Goal: Task Accomplishment & Management: Manage account settings

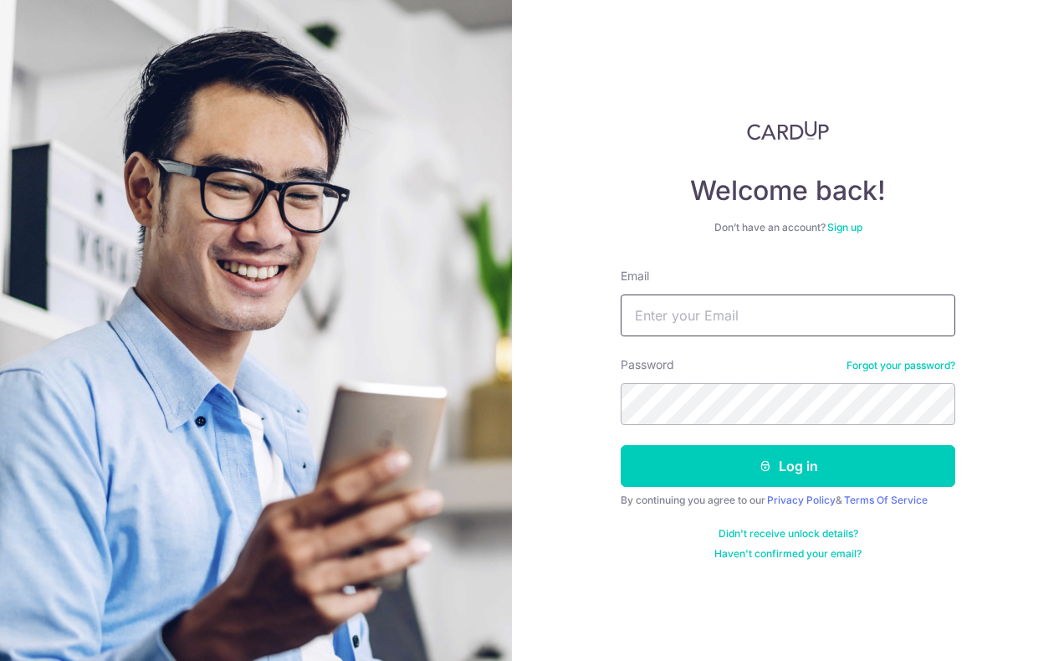
click at [670, 322] on input "Email" at bounding box center [787, 315] width 334 height 42
type input "[EMAIL_ADDRESS][DOMAIN_NAME]"
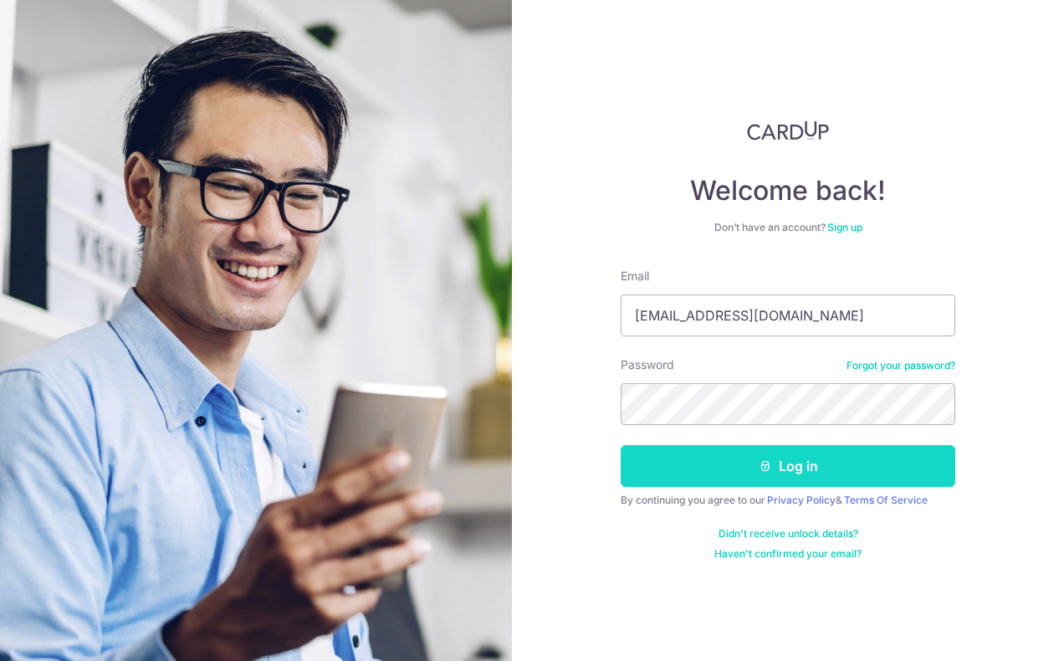
click at [691, 477] on button "Log in" at bounding box center [787, 466] width 334 height 42
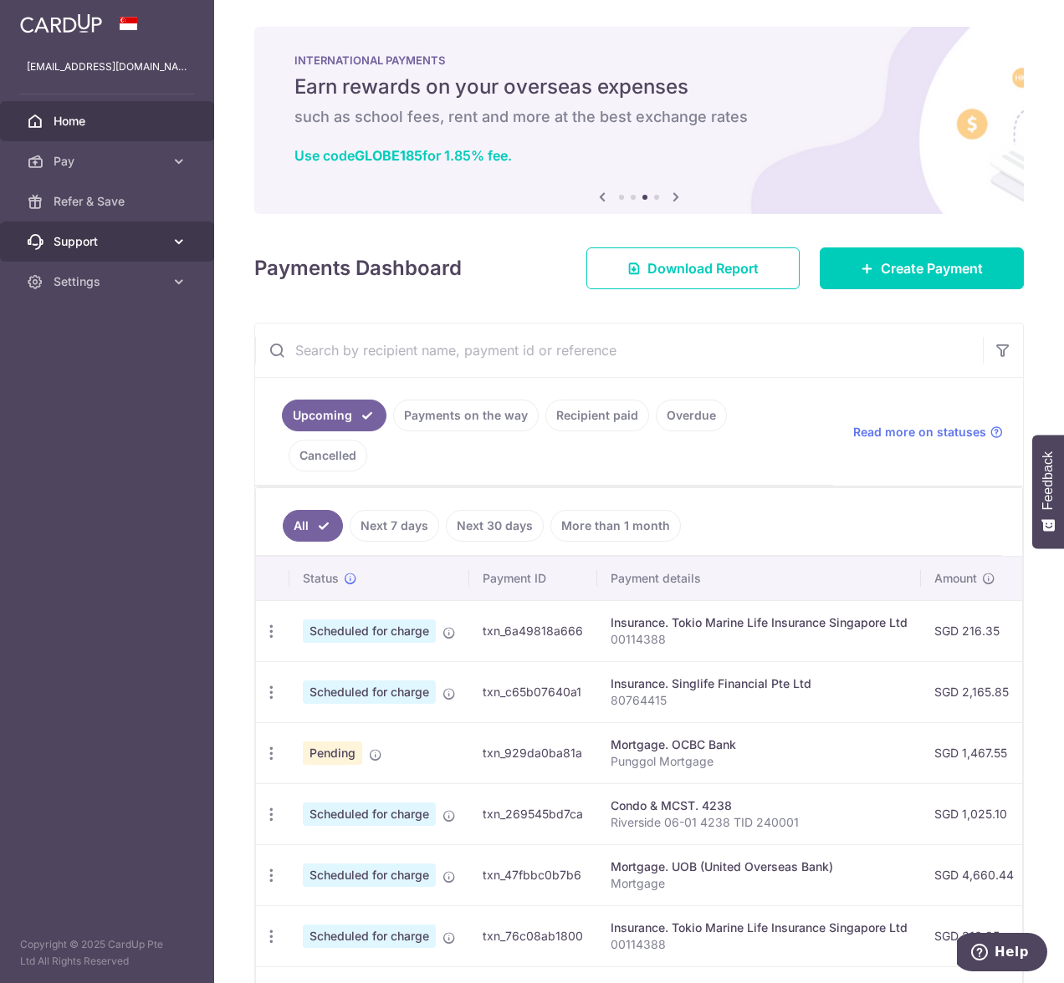
click at [67, 244] on span "Support" at bounding box center [109, 241] width 110 height 17
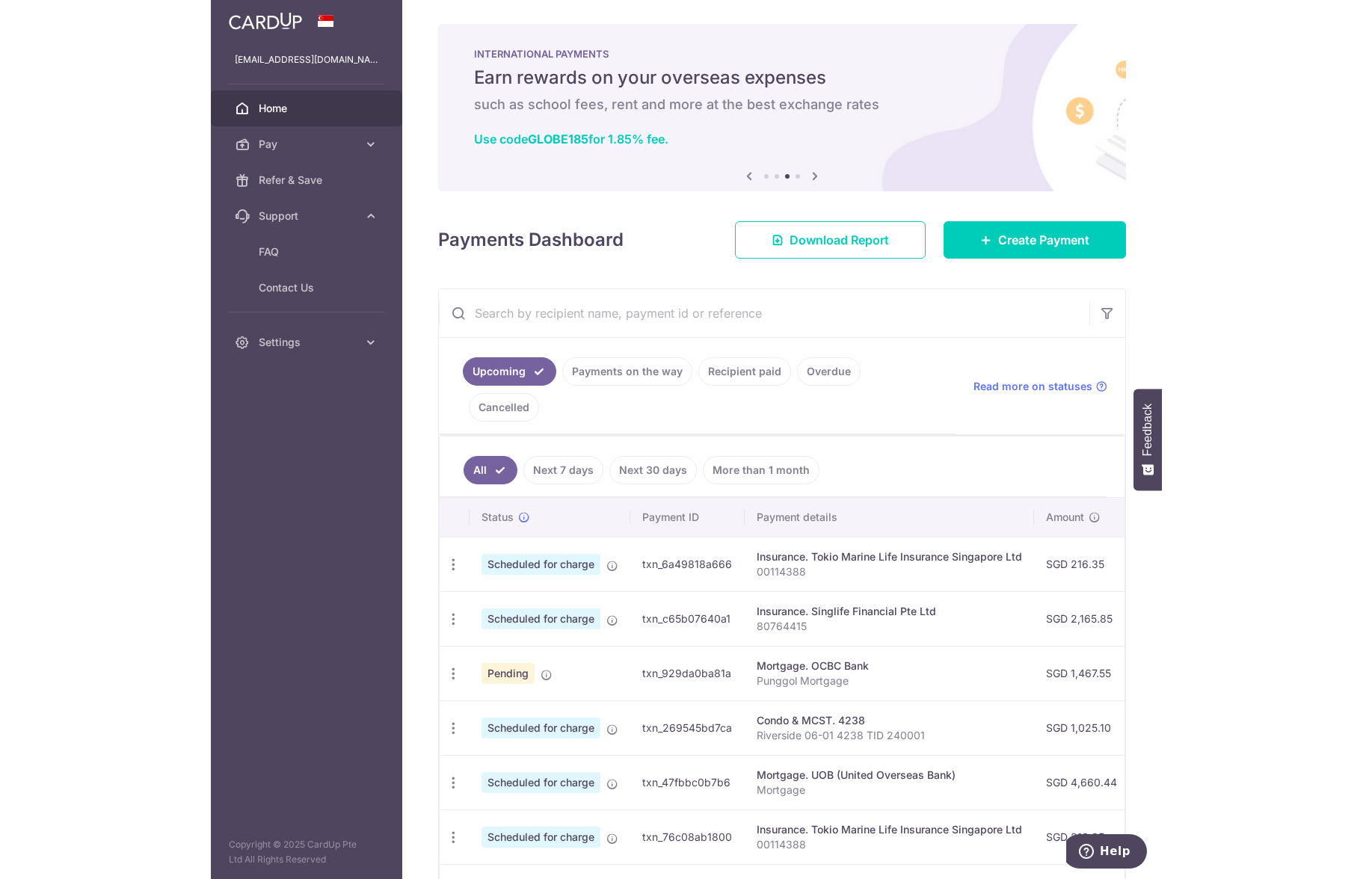
scroll to position [125, 0]
